Goal: Transaction & Acquisition: Purchase product/service

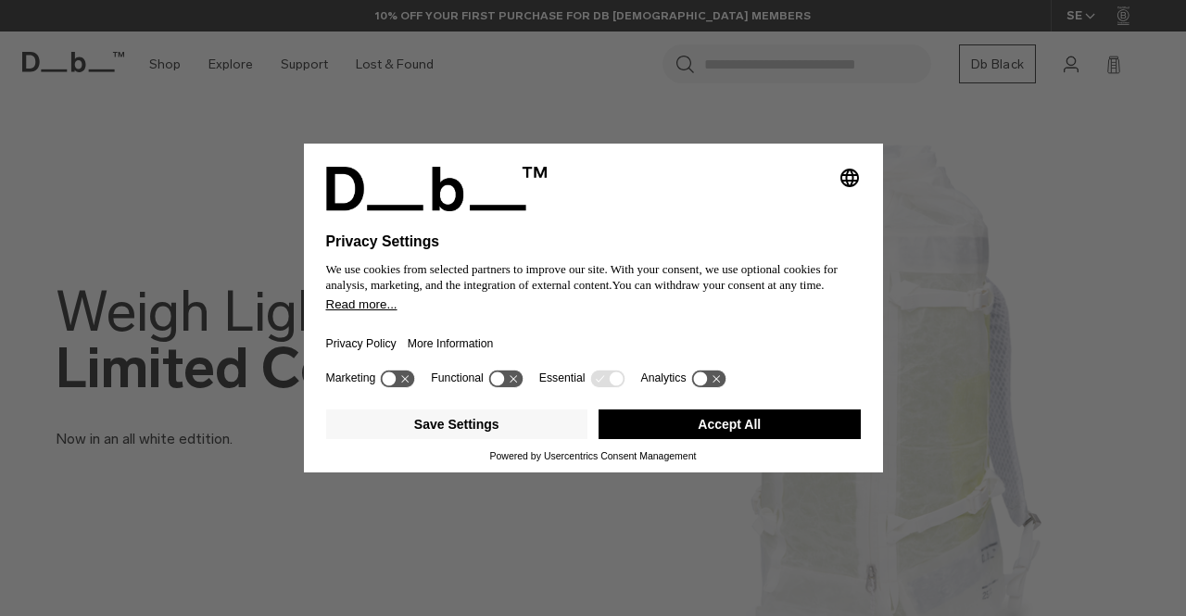
click at [718, 411] on button "Accept All" at bounding box center [730, 425] width 262 height 30
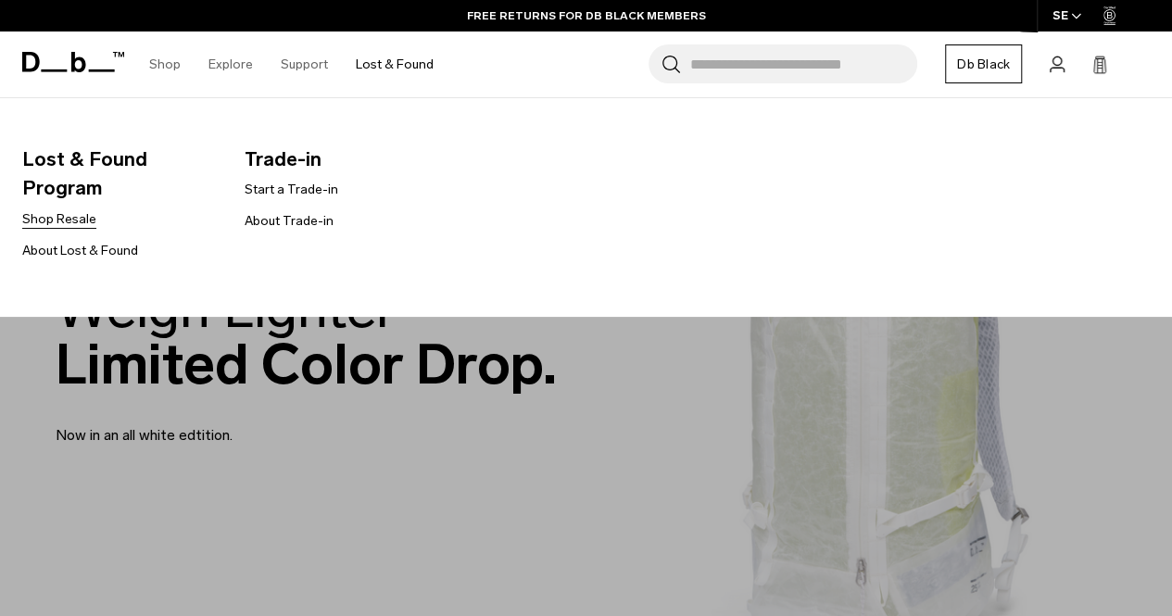
click at [77, 225] on link "Shop Resale" at bounding box center [59, 218] width 74 height 19
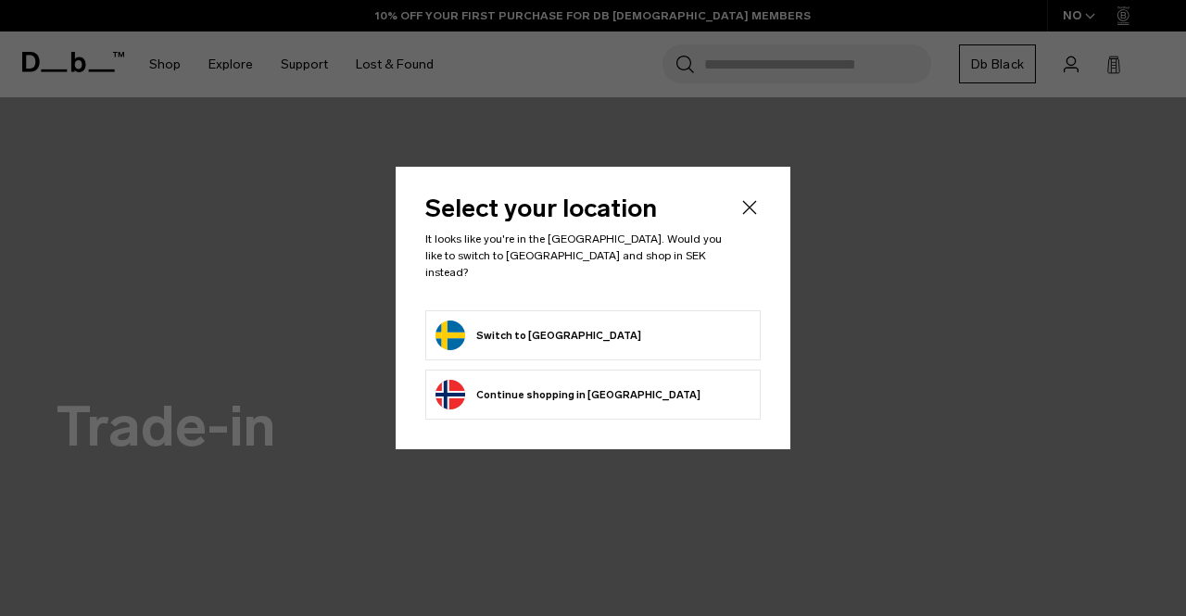
click at [569, 310] on li "Switch to Sweden" at bounding box center [592, 335] width 335 height 50
click at [517, 345] on li "Switch to Sweden" at bounding box center [592, 335] width 335 height 50
click at [528, 334] on button "Switch to Sweden" at bounding box center [538, 336] width 206 height 30
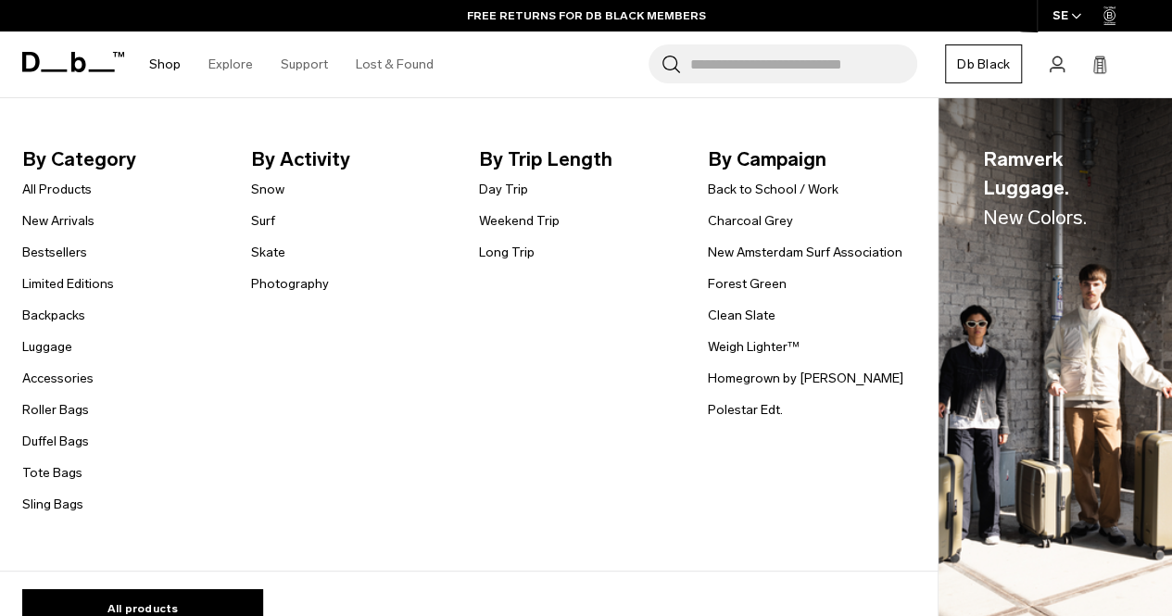
scroll to position [263, 0]
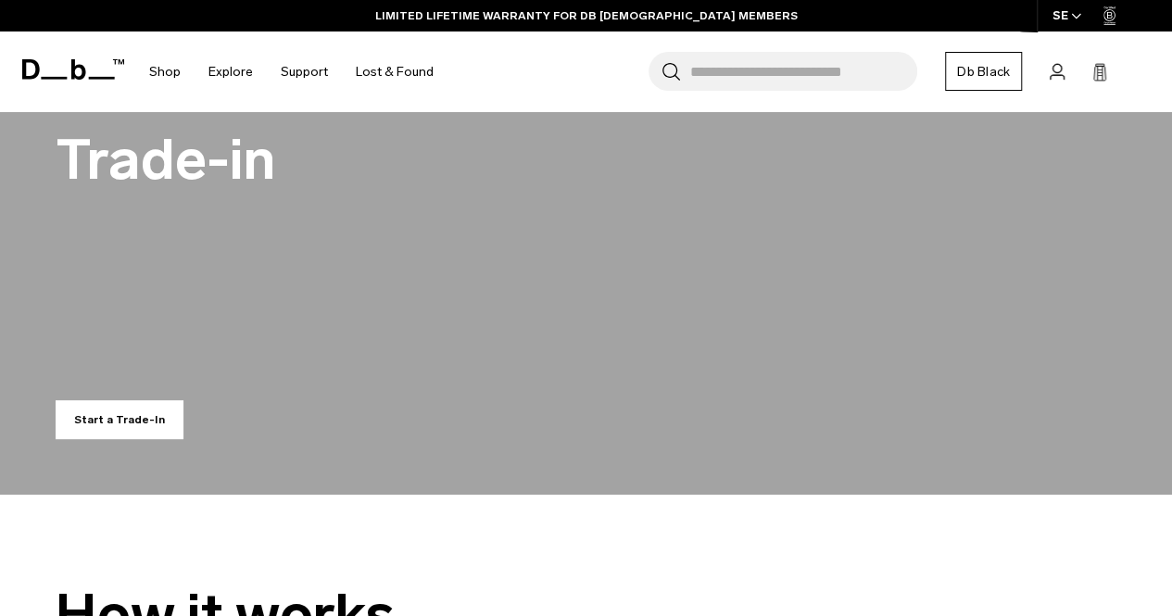
click at [986, 78] on link "Db Black" at bounding box center [983, 71] width 77 height 39
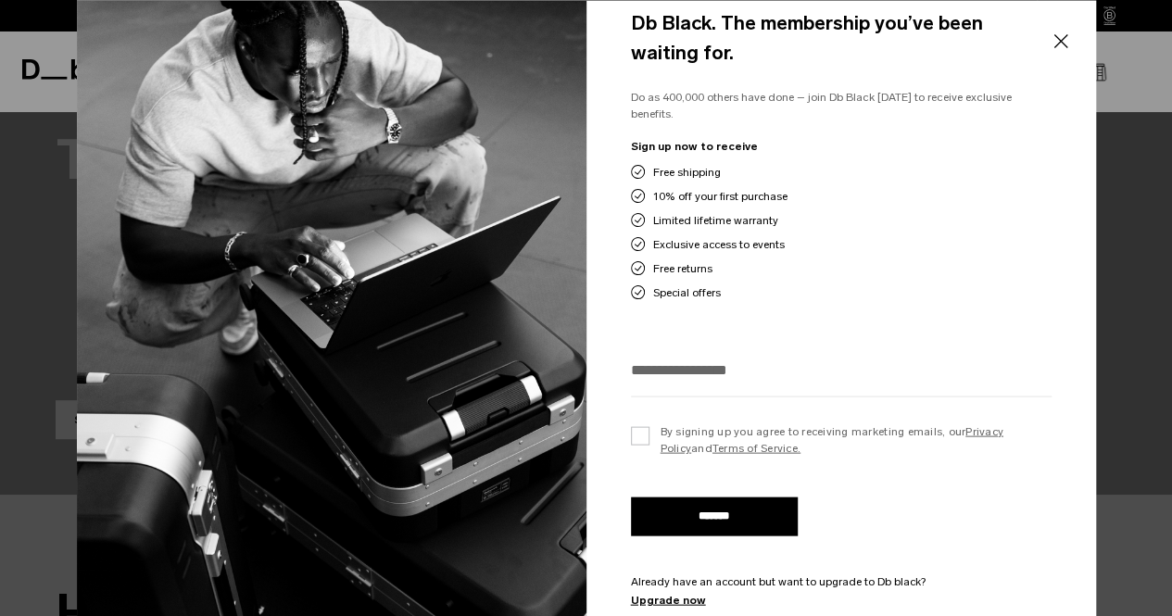
click at [1060, 49] on button "Close" at bounding box center [1060, 41] width 23 height 39
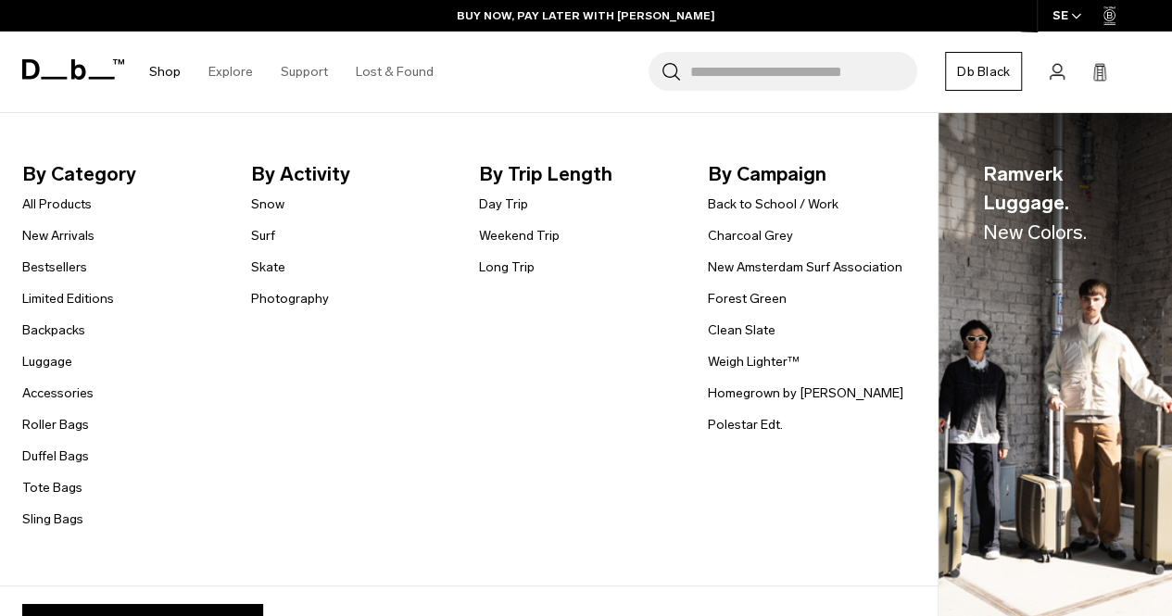
click at [159, 66] on link "Shop" at bounding box center [165, 72] width 32 height 66
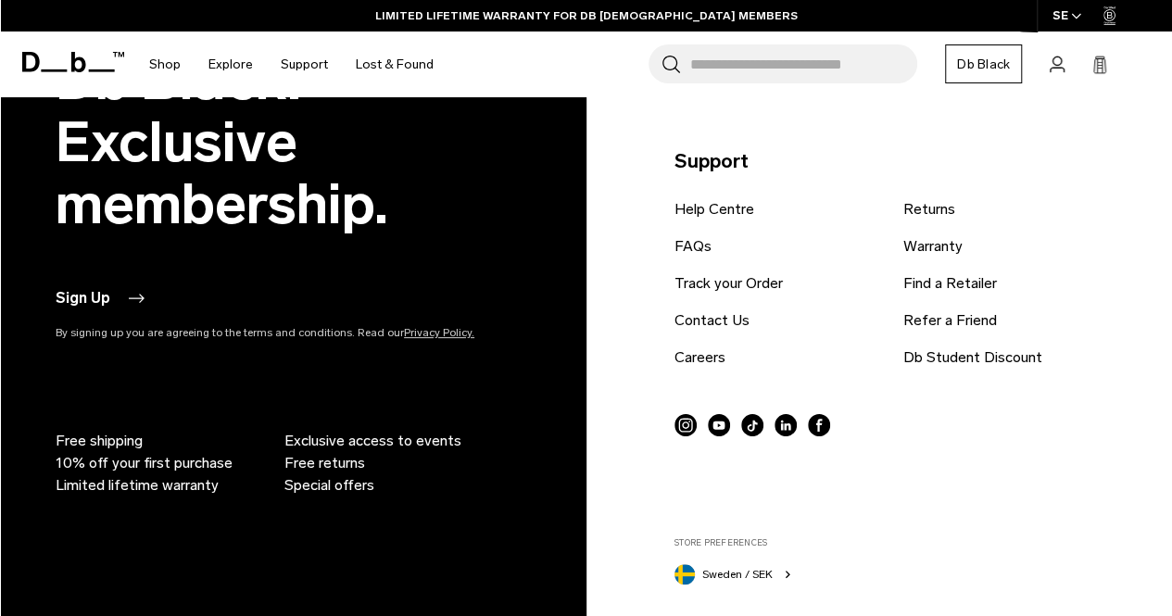
scroll to position [5874, 0]
